Goal: Task Accomplishment & Management: Manage account settings

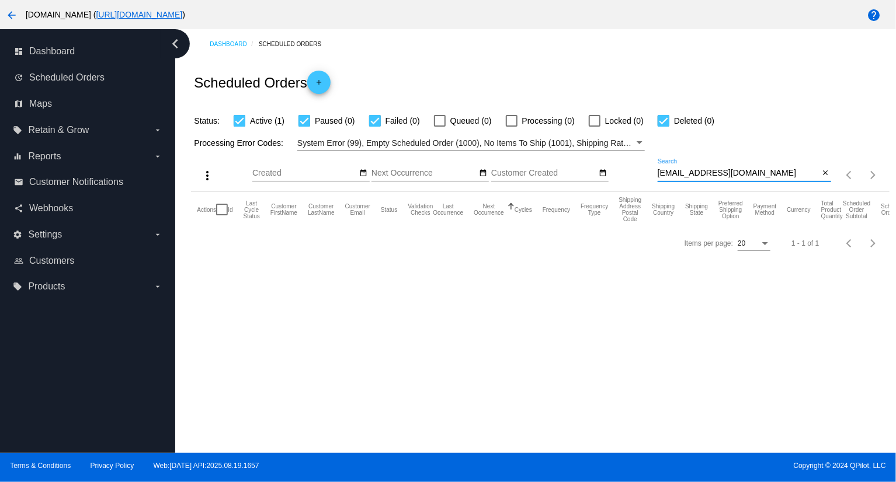
drag, startPoint x: 0, startPoint y: 0, endPoint x: 624, endPoint y: 191, distance: 652.8
click at [624, 191] on div "more_vert Aug Jan Feb Mar [DATE]" at bounding box center [540, 171] width 698 height 41
paste input "[EMAIL_ADDRESS]"
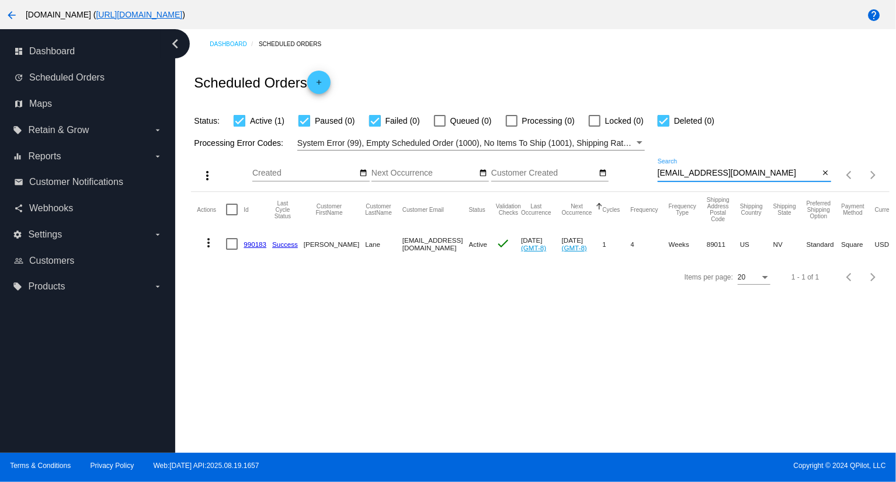
type input "[EMAIL_ADDRESS][DOMAIN_NAME]"
click at [213, 239] on mat-icon "more_vert" at bounding box center [208, 243] width 14 height 14
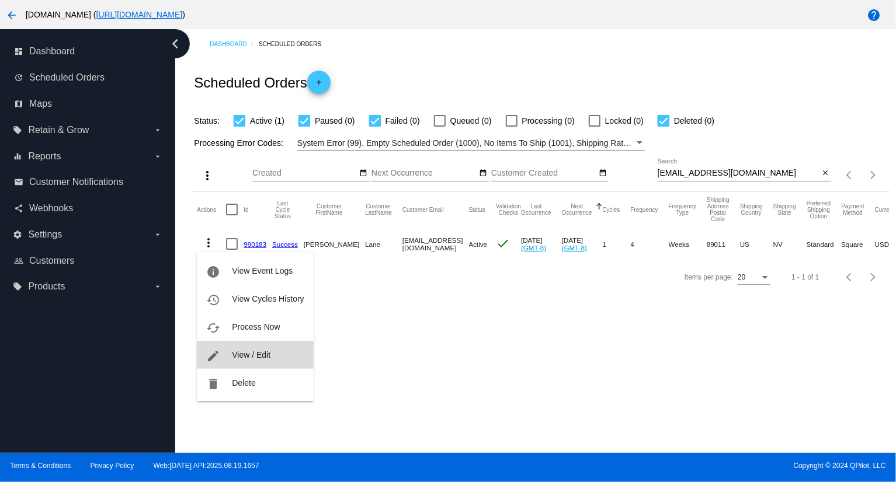
click at [248, 367] on button "edit View / Edit" at bounding box center [255, 355] width 116 height 28
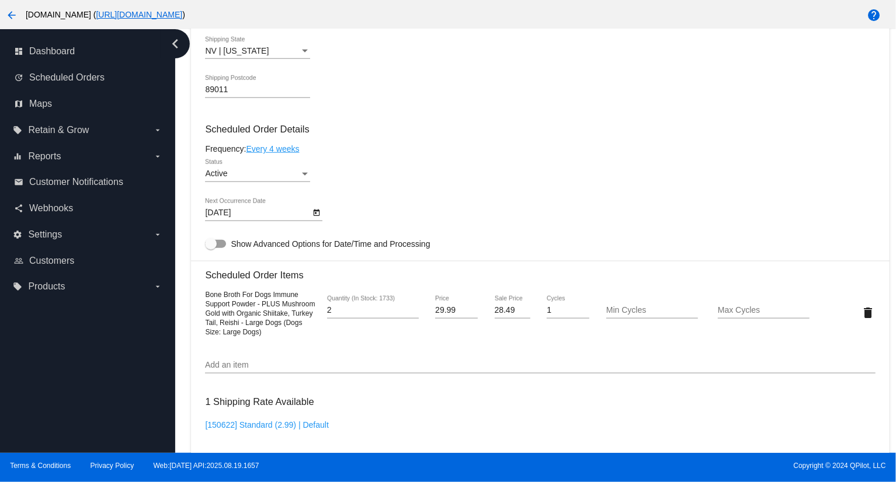
scroll to position [615, 0]
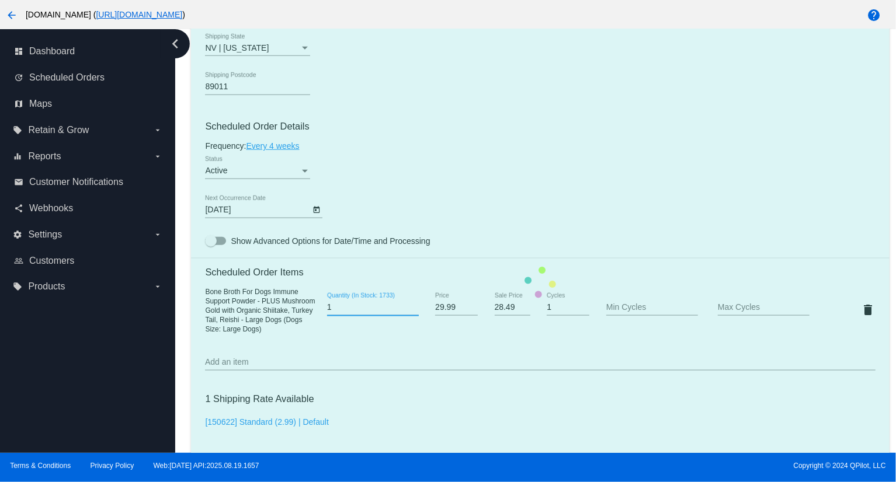
type input "1"
click at [410, 312] on input "1" at bounding box center [373, 307] width 92 height 9
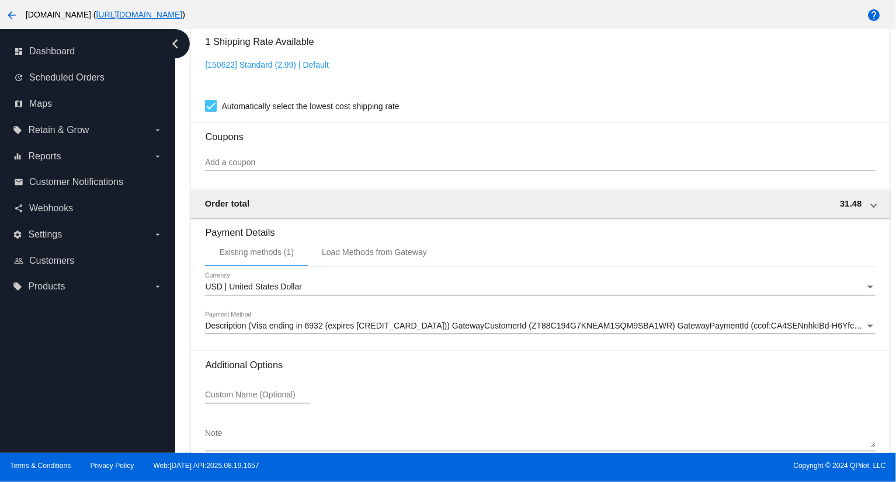
scroll to position [1041, 0]
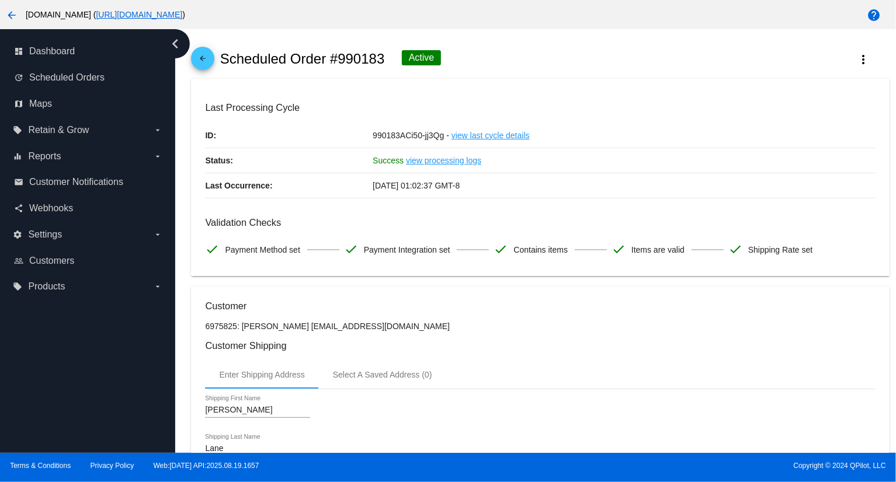
scroll to position [0, 0]
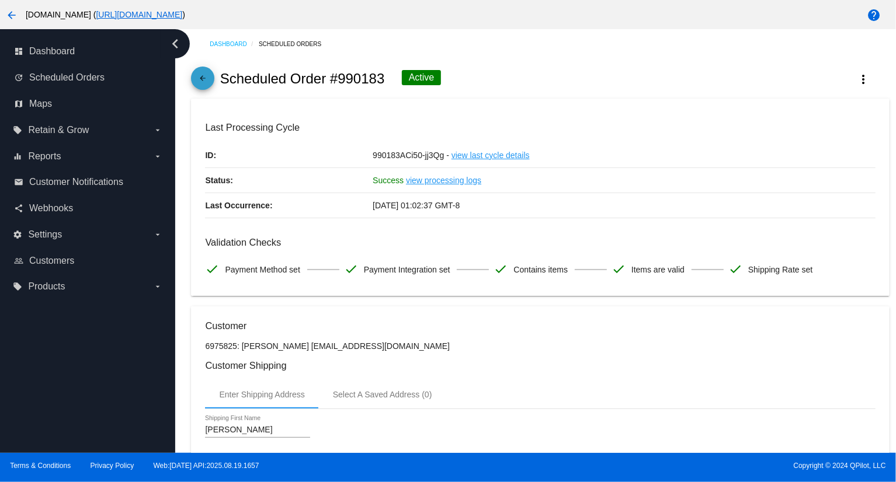
click at [200, 79] on mat-icon "arrow_back" at bounding box center [203, 81] width 14 height 14
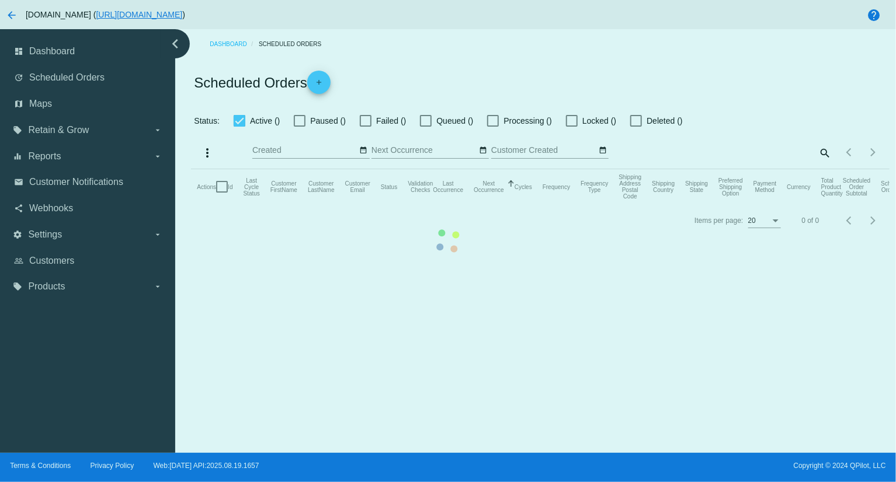
checkbox input "true"
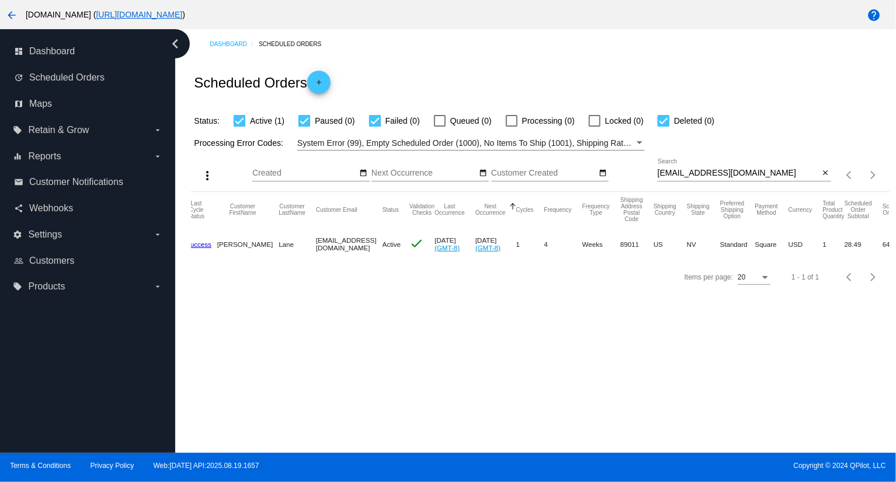
scroll to position [0, 105]
